Goal: Information Seeking & Learning: Find specific fact

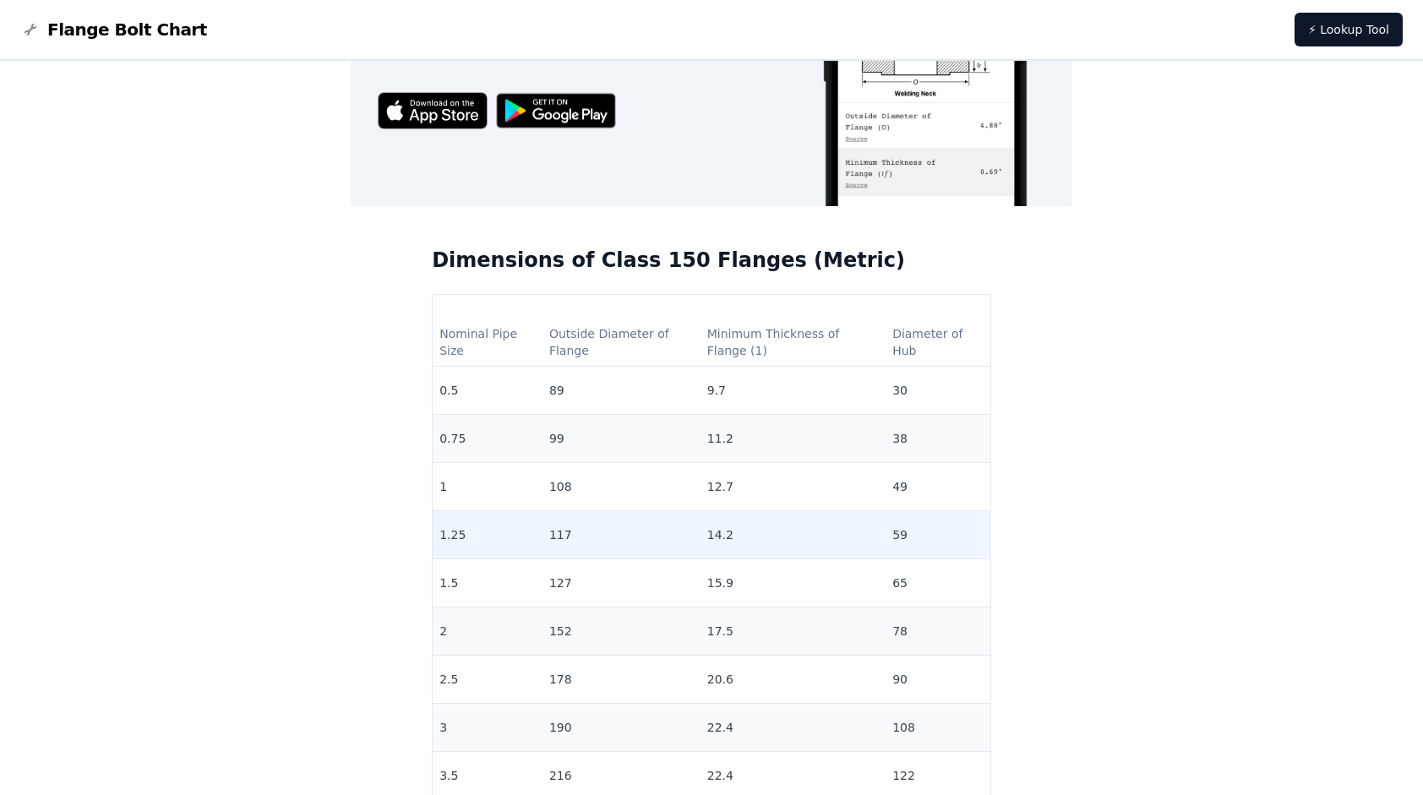
scroll to position [1127, 0]
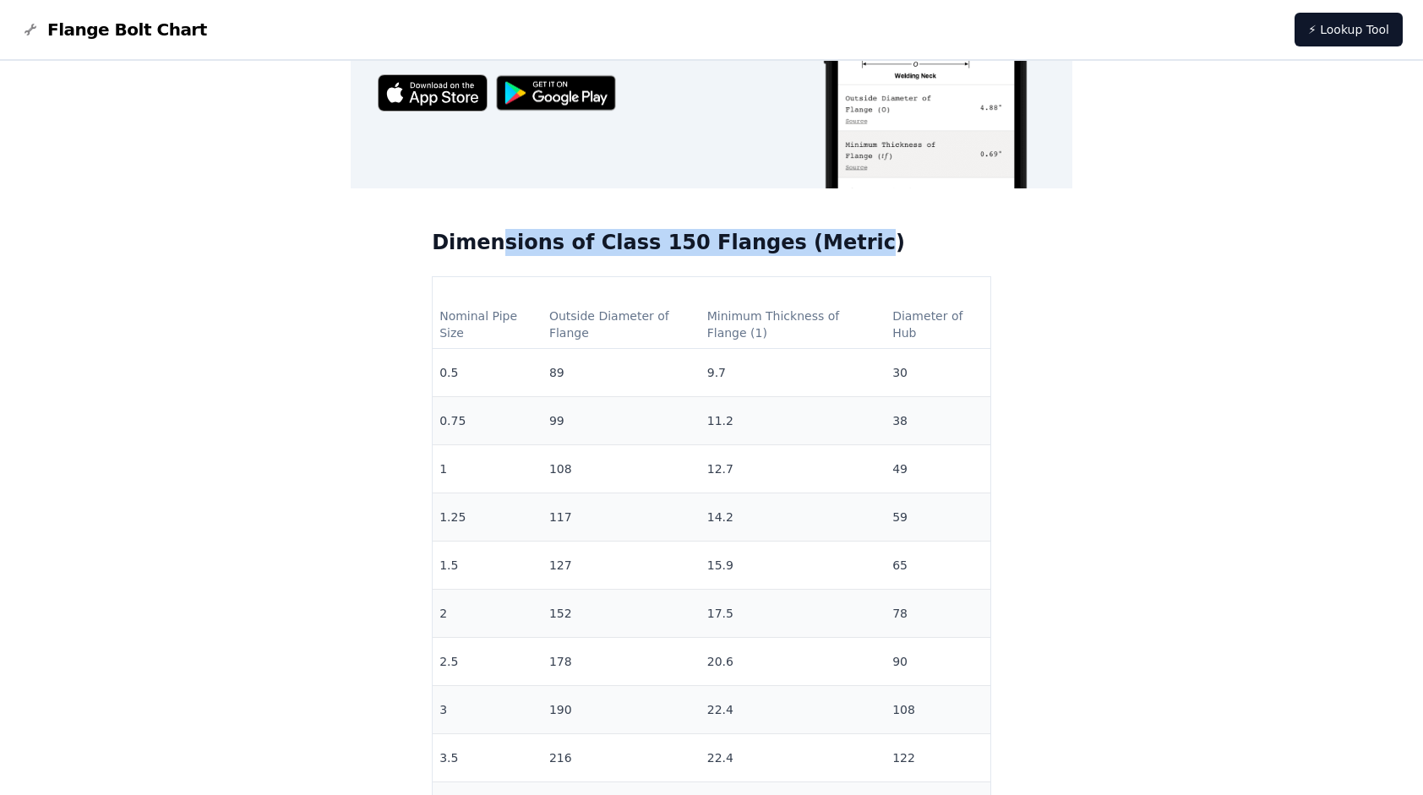
drag, startPoint x: 529, startPoint y: 243, endPoint x: 863, endPoint y: 237, distance: 333.9
click at [863, 237] on h2 "Dimensions of Class 150 Flanges (Metric)" at bounding box center [712, 242] width 560 height 27
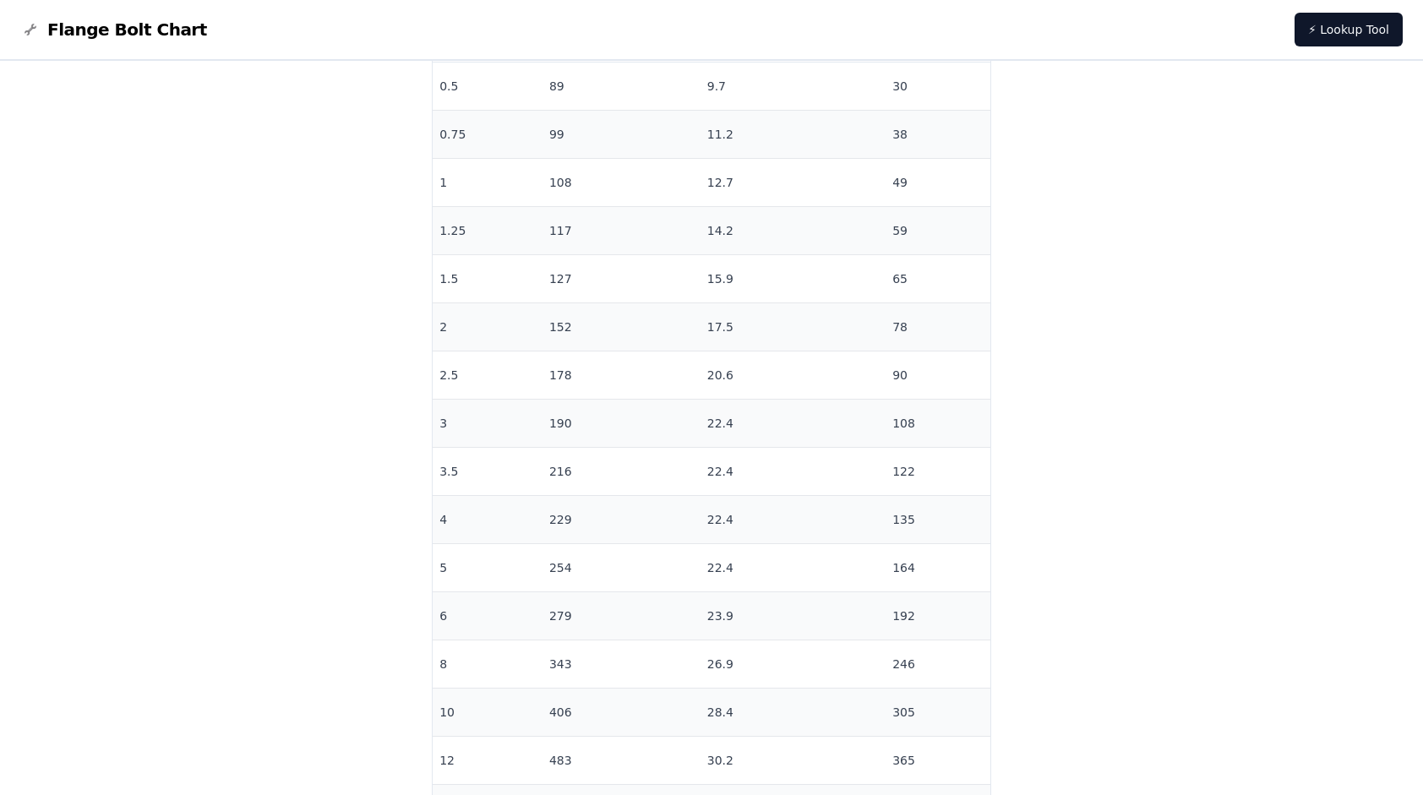
scroll to position [1577, 0]
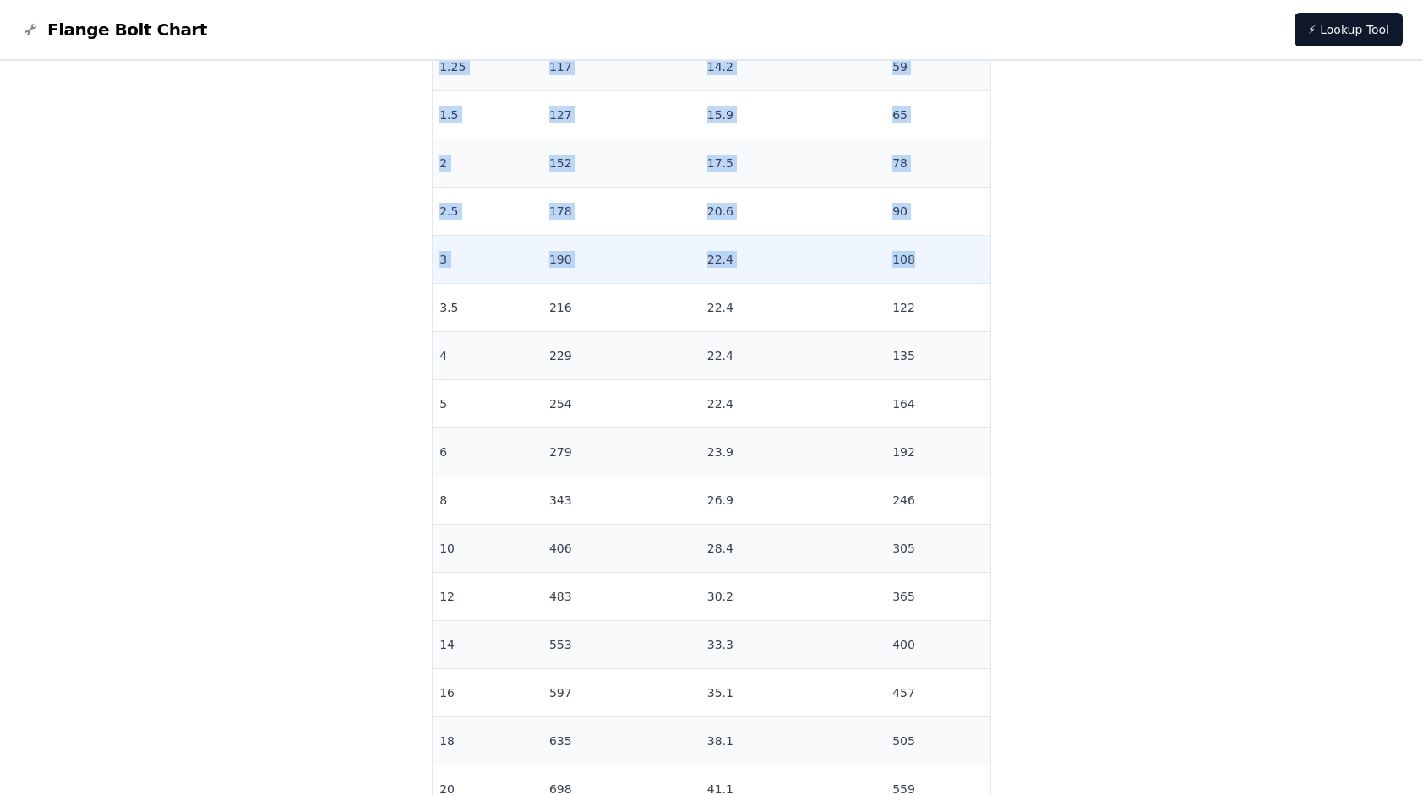
drag, startPoint x: 497, startPoint y: 264, endPoint x: 910, endPoint y: 255, distance: 413.4
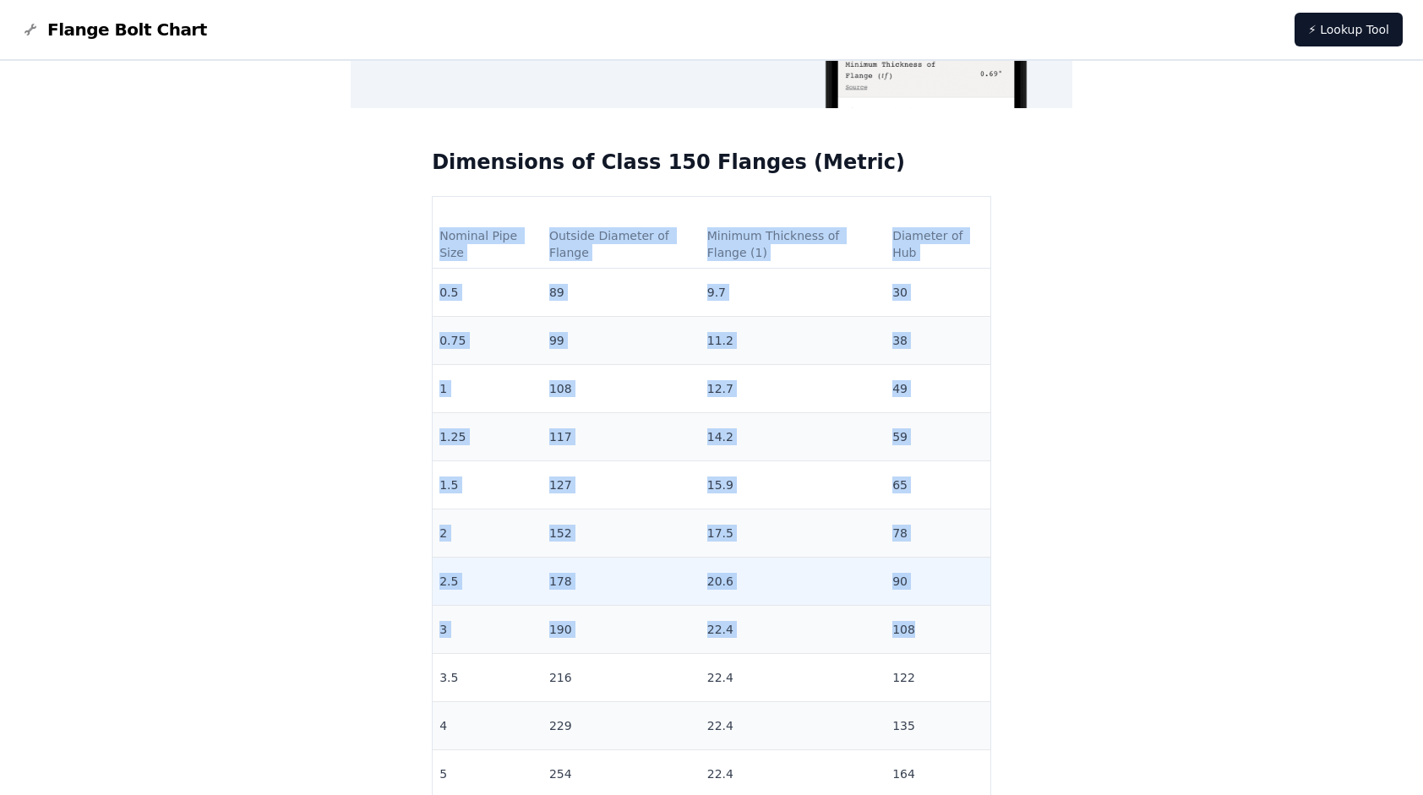
scroll to position [1155, 0]
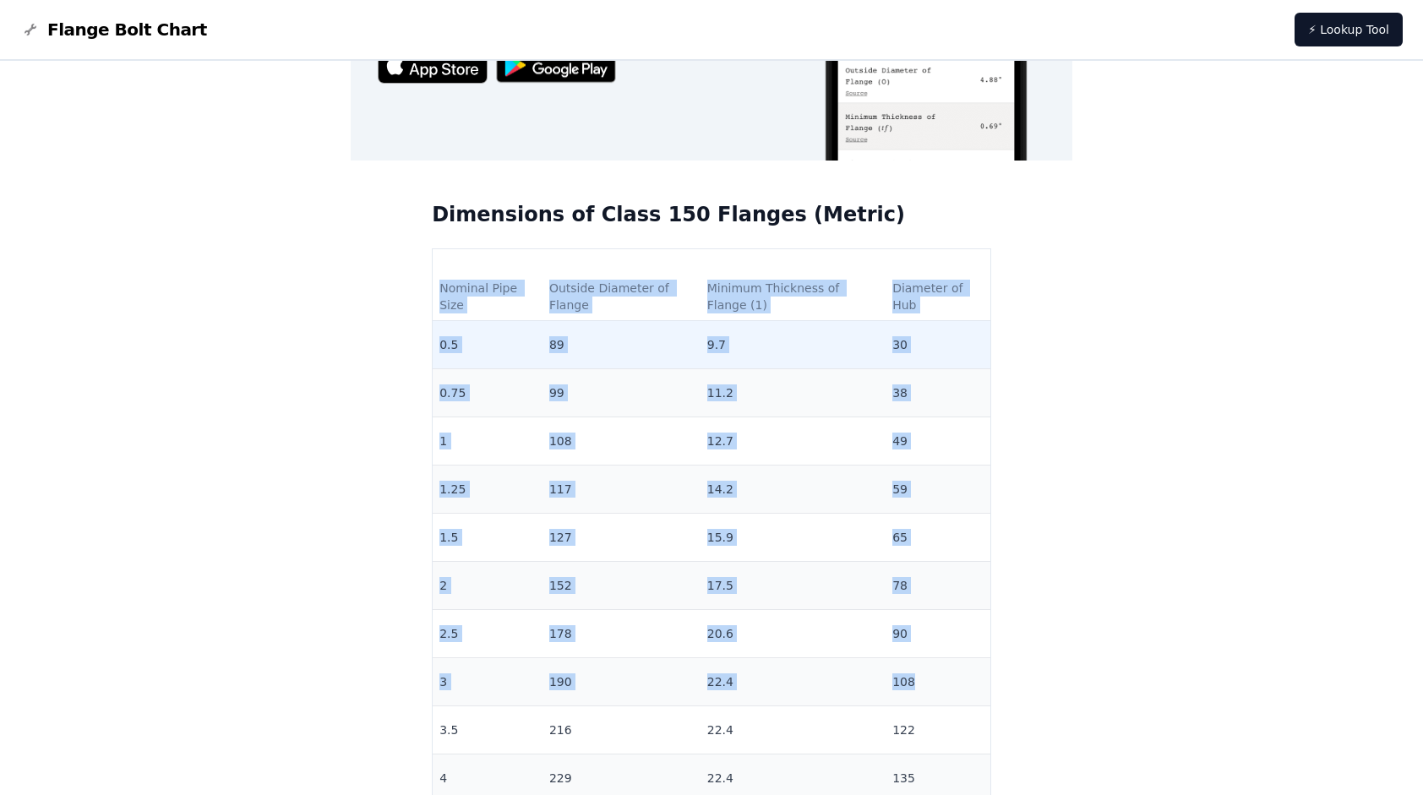
click at [774, 326] on td "9.7" at bounding box center [793, 345] width 185 height 48
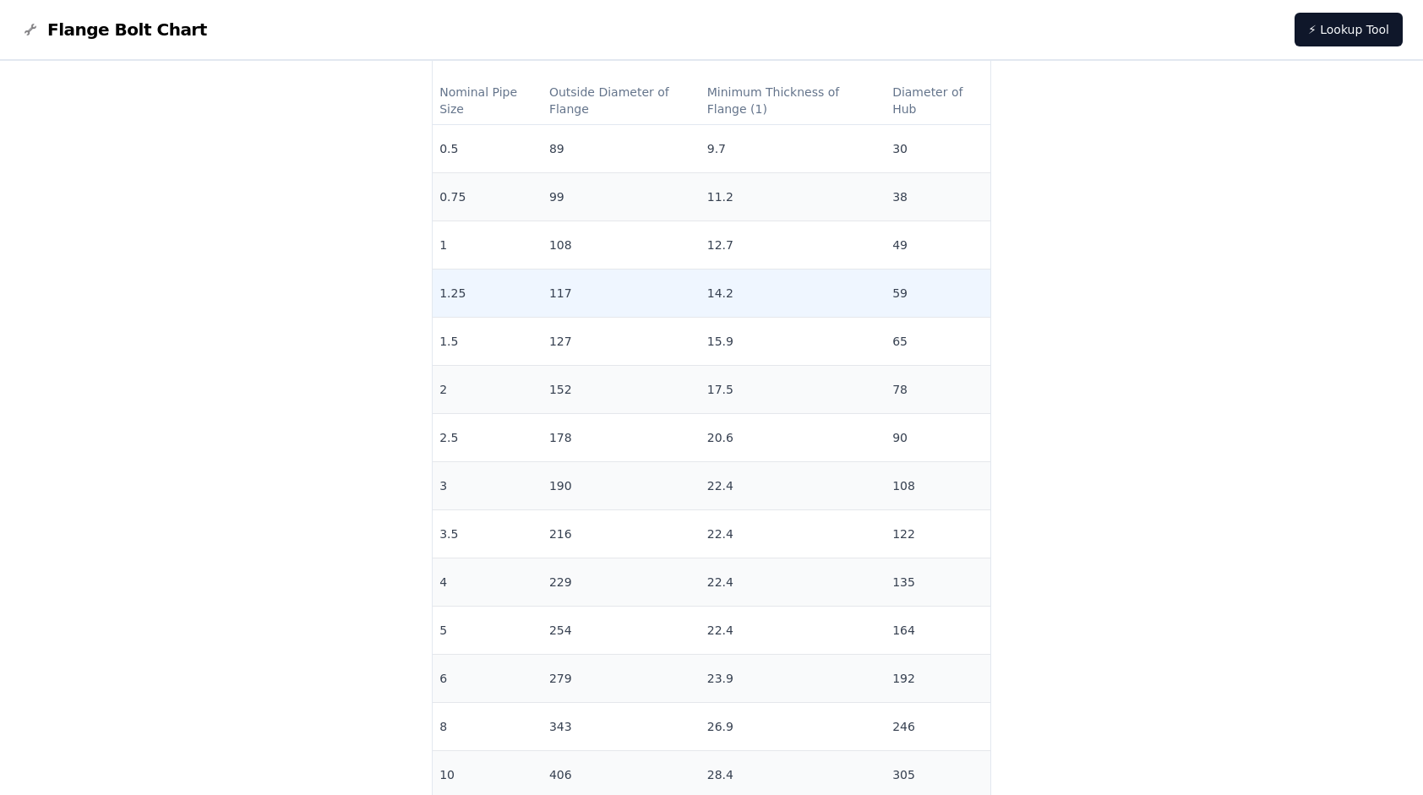
scroll to position [1352, 0]
